Goal: Information Seeking & Learning: Learn about a topic

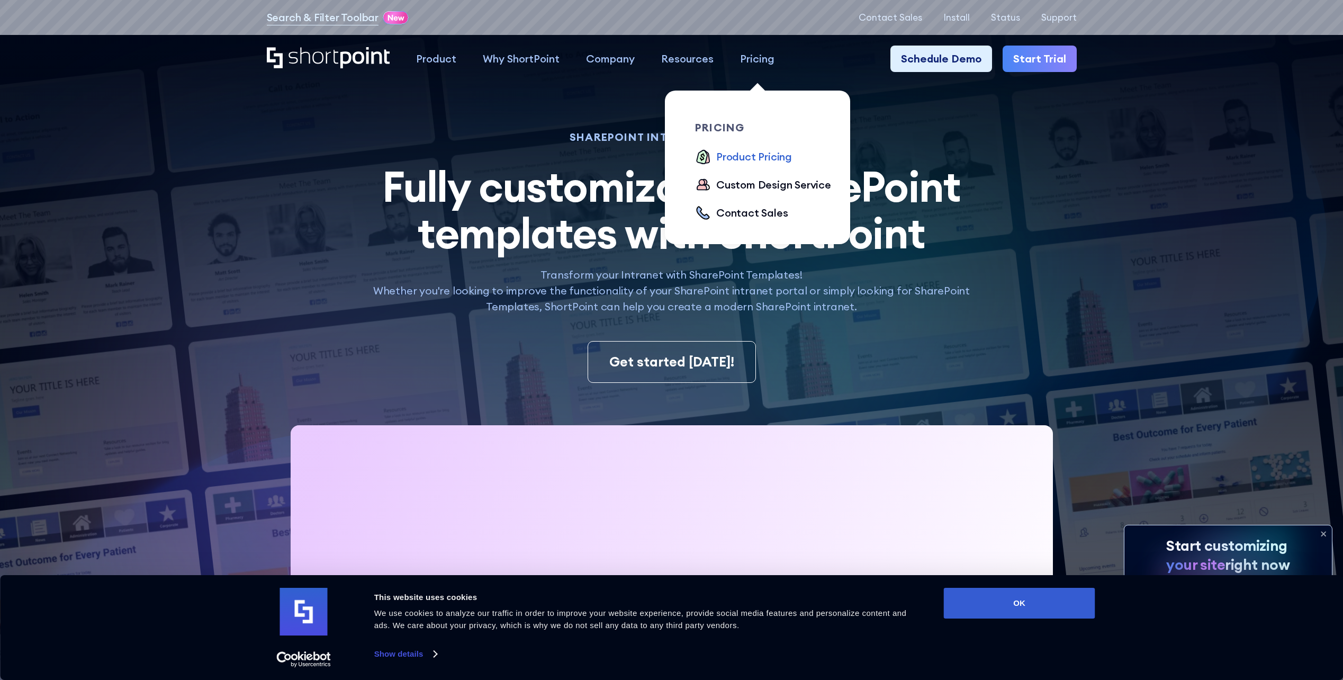
click at [747, 156] on div "Product Pricing" at bounding box center [754, 157] width 76 height 16
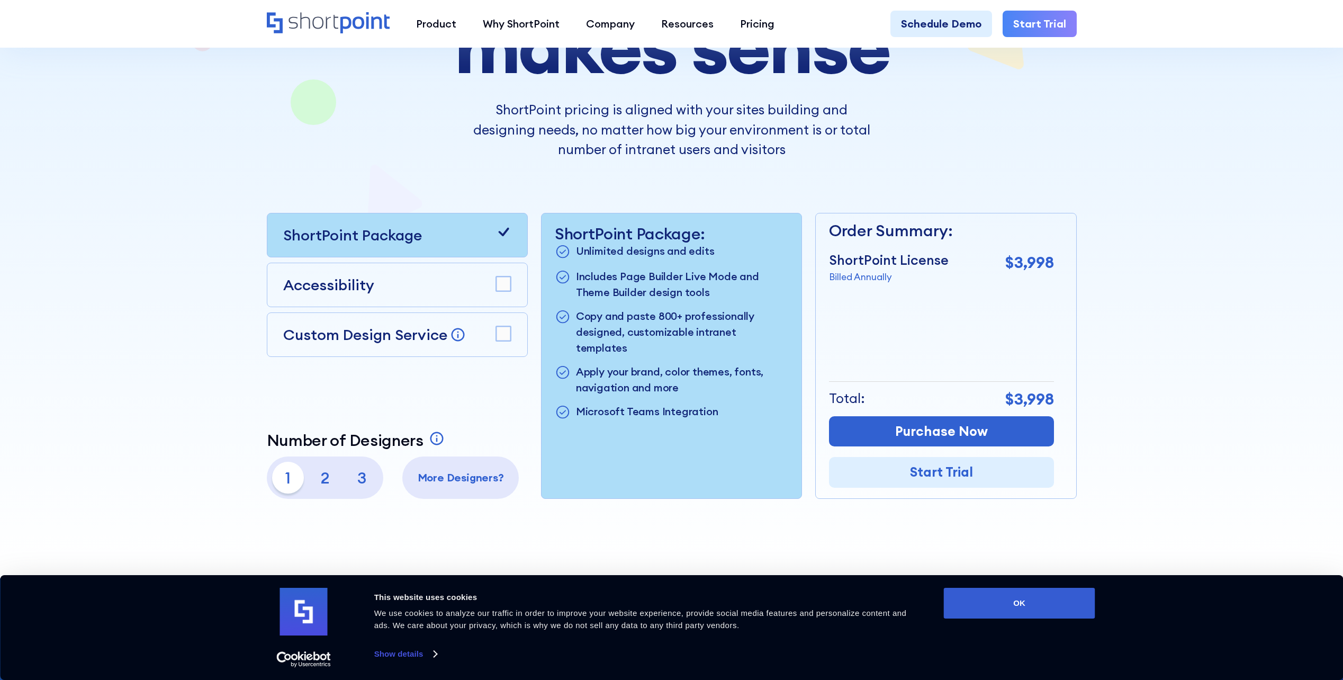
scroll to position [318, 0]
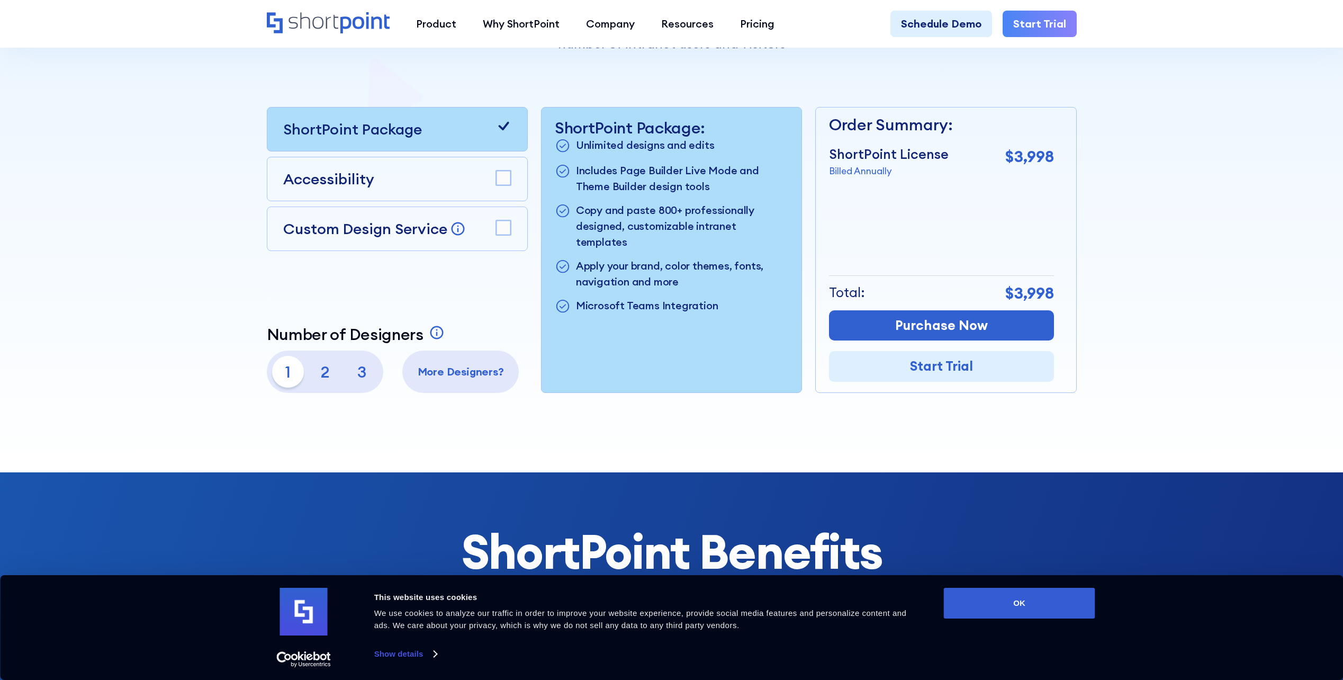
click at [323, 373] on p "2" at bounding box center [325, 372] width 32 height 32
click at [503, 179] on rect at bounding box center [503, 177] width 15 height 15
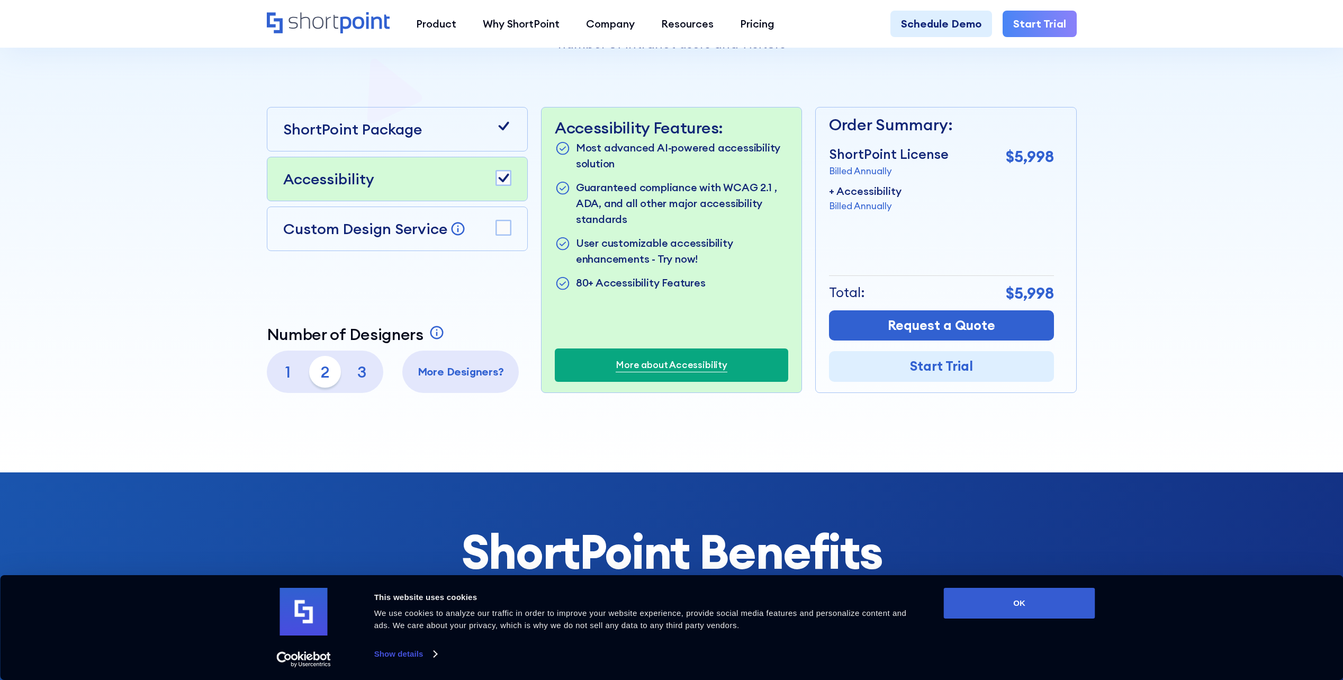
click at [505, 226] on rect at bounding box center [503, 227] width 15 height 15
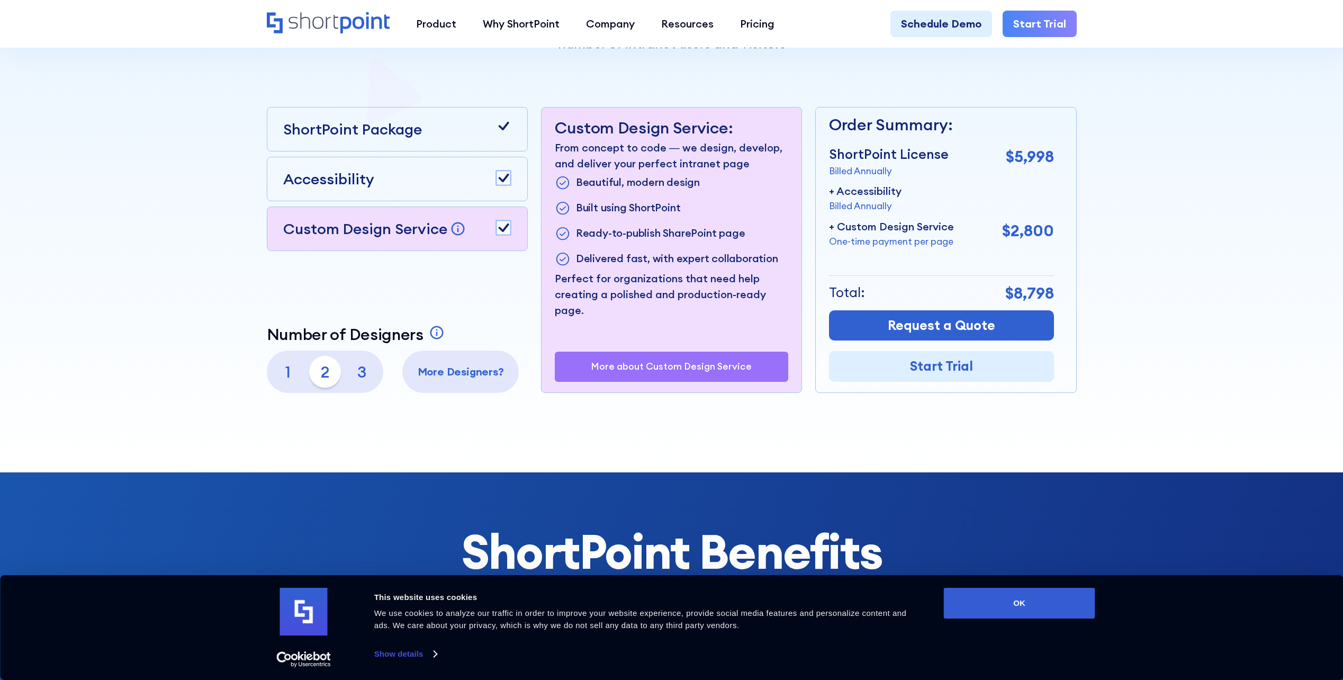
click at [505, 226] on rect at bounding box center [503, 227] width 15 height 15
click at [283, 374] on p "1" at bounding box center [288, 372] width 32 height 32
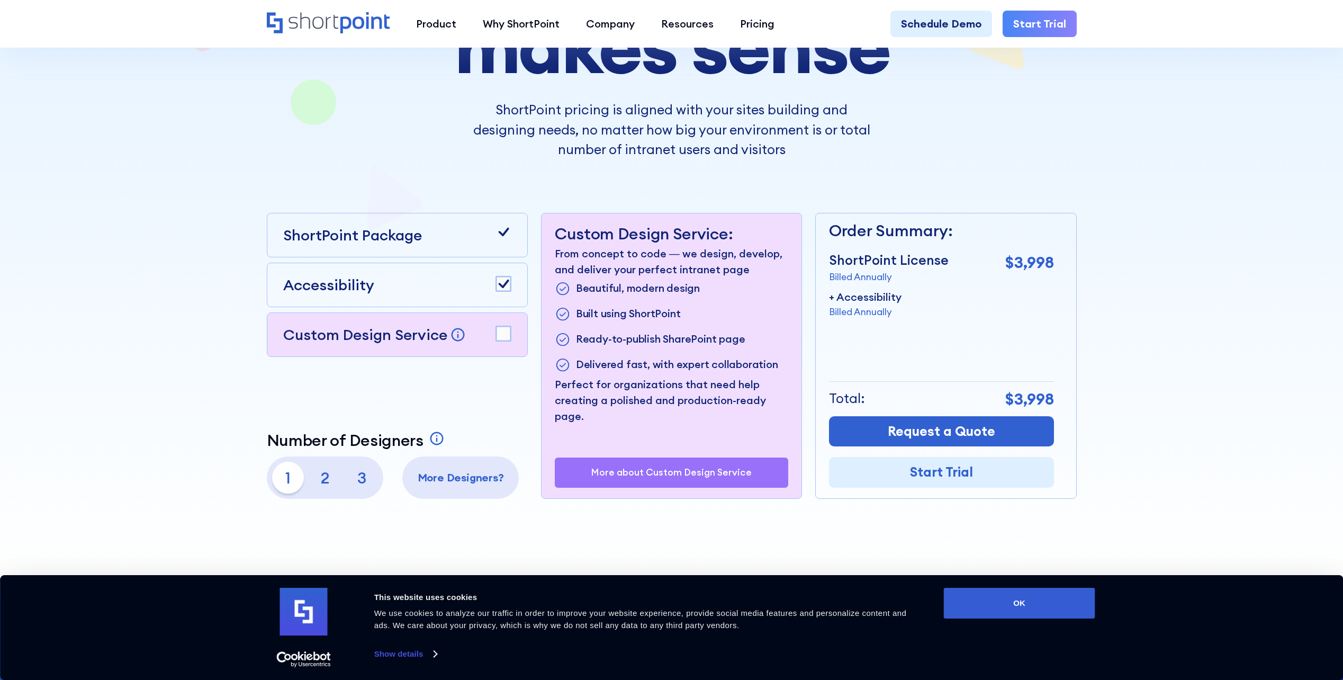
scroll to position [265, 0]
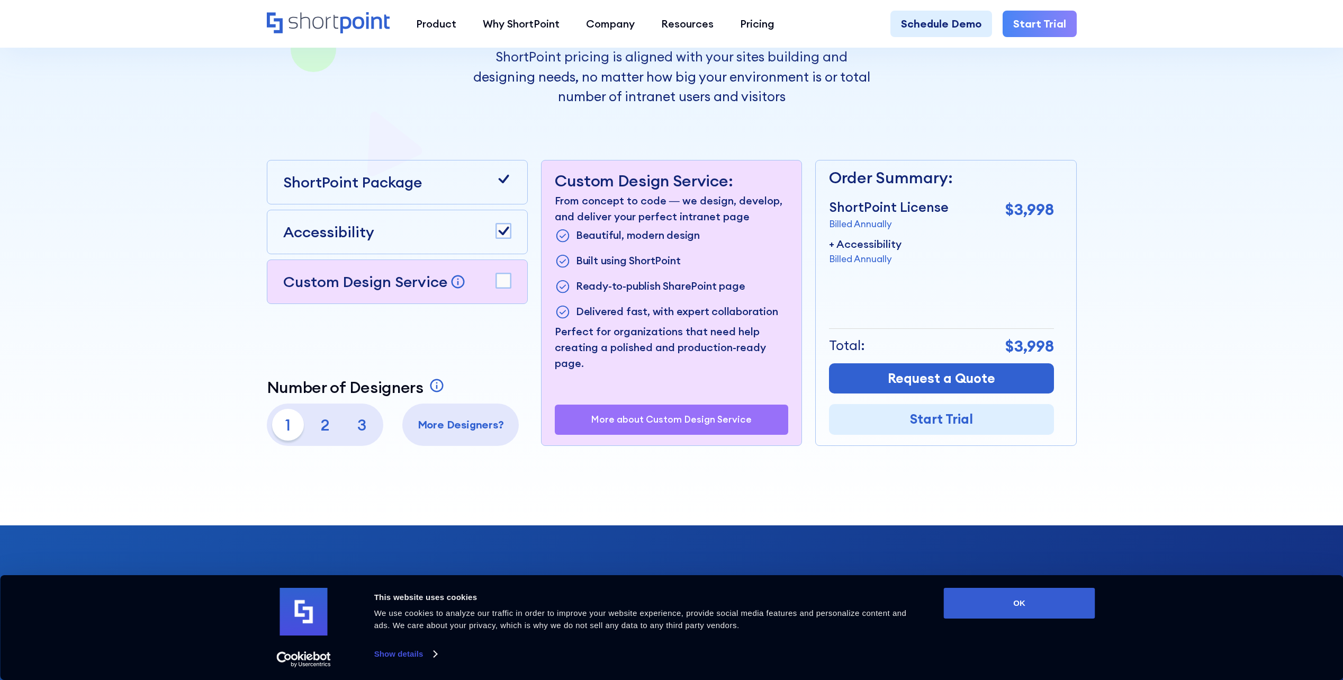
click at [506, 282] on rect at bounding box center [503, 280] width 15 height 15
click at [506, 227] on rect at bounding box center [503, 230] width 15 height 15
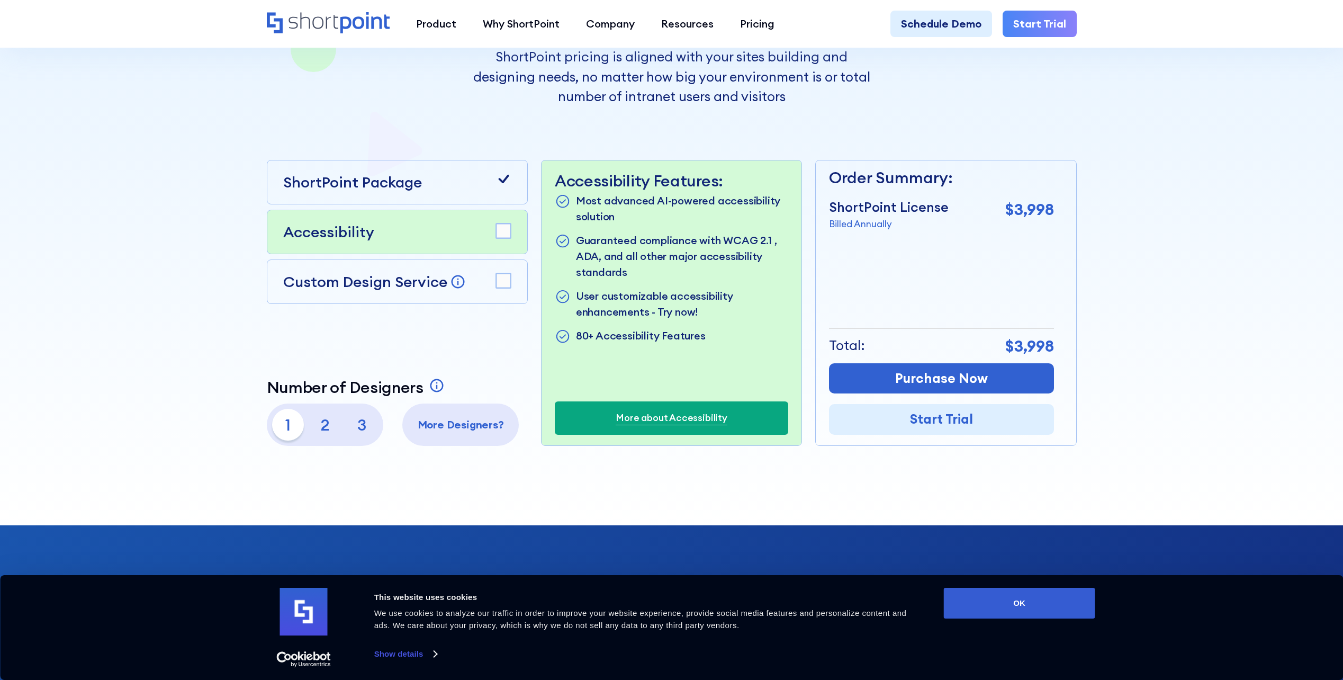
click at [504, 229] on rect at bounding box center [503, 230] width 15 height 15
